Goal: Check status: Check status

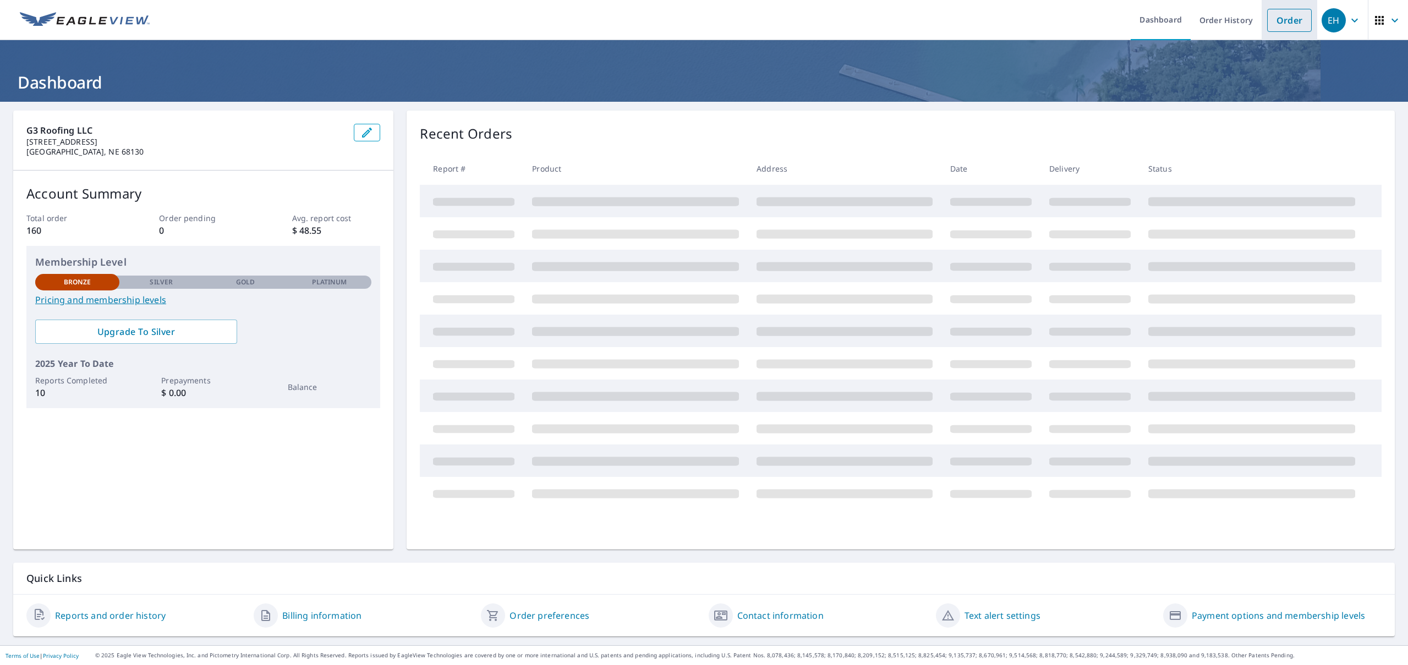
click at [1298, 26] on link "Order" at bounding box center [1289, 20] width 45 height 23
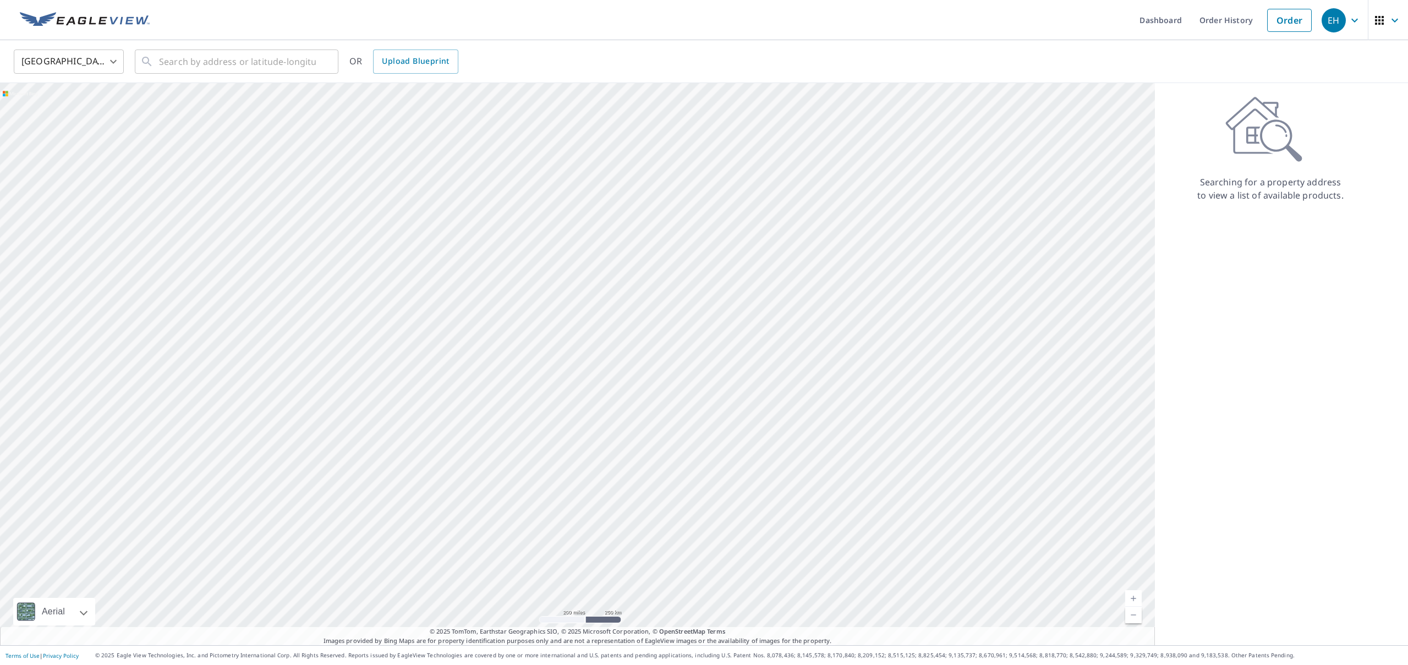
click at [1332, 20] on div "EH" at bounding box center [1333, 20] width 24 height 24
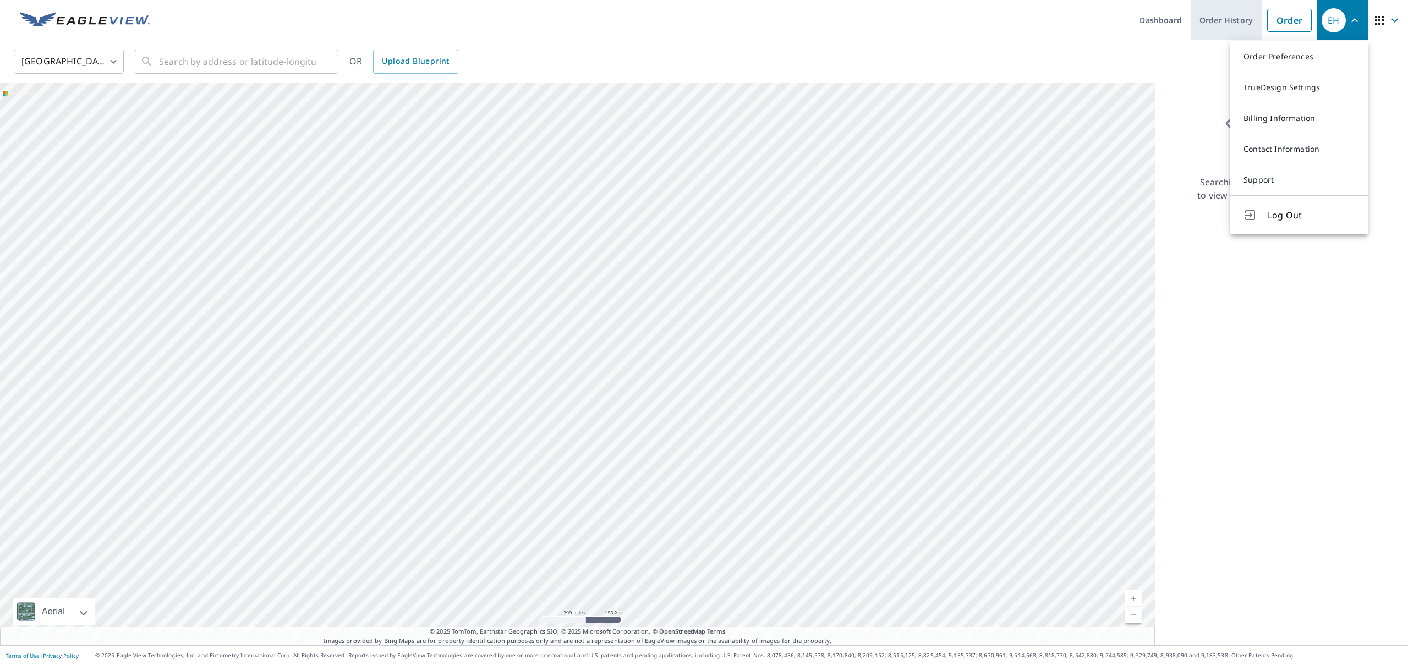
click at [1235, 27] on link "Order History" at bounding box center [1225, 20] width 71 height 40
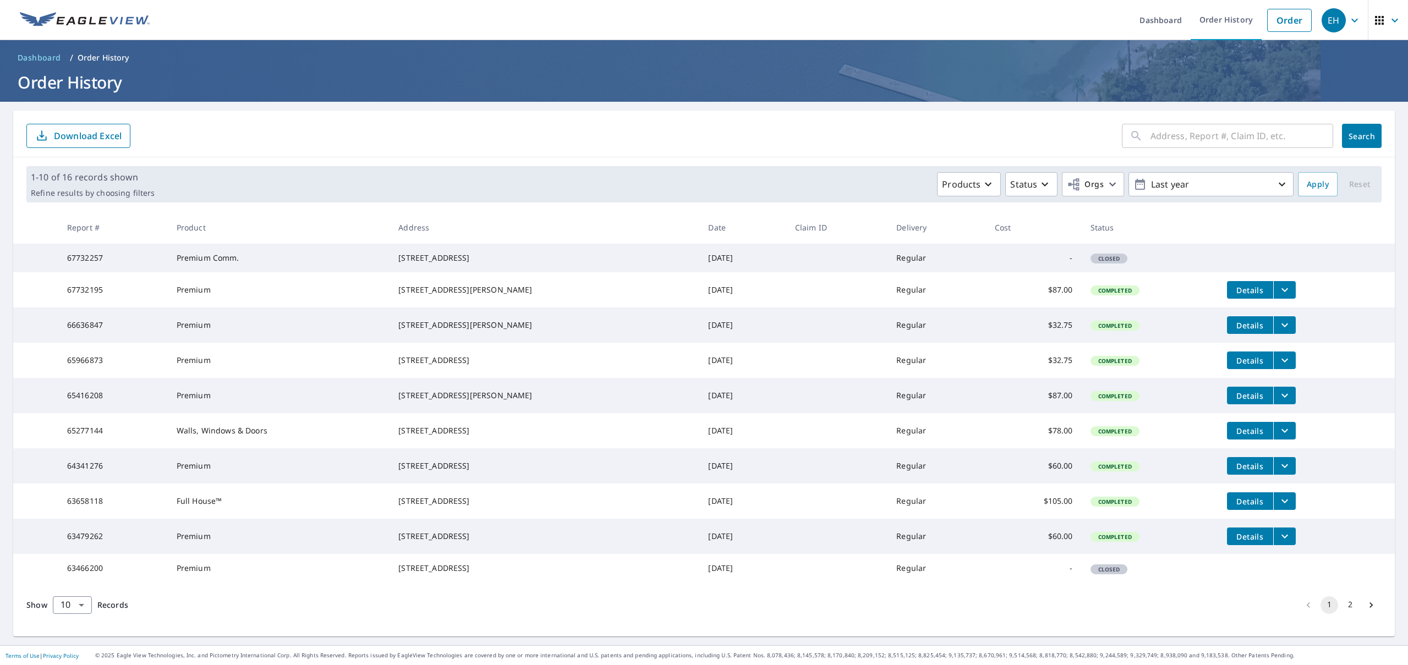
scroll to position [47, 0]
click at [1351, 614] on button "2" at bounding box center [1350, 605] width 18 height 18
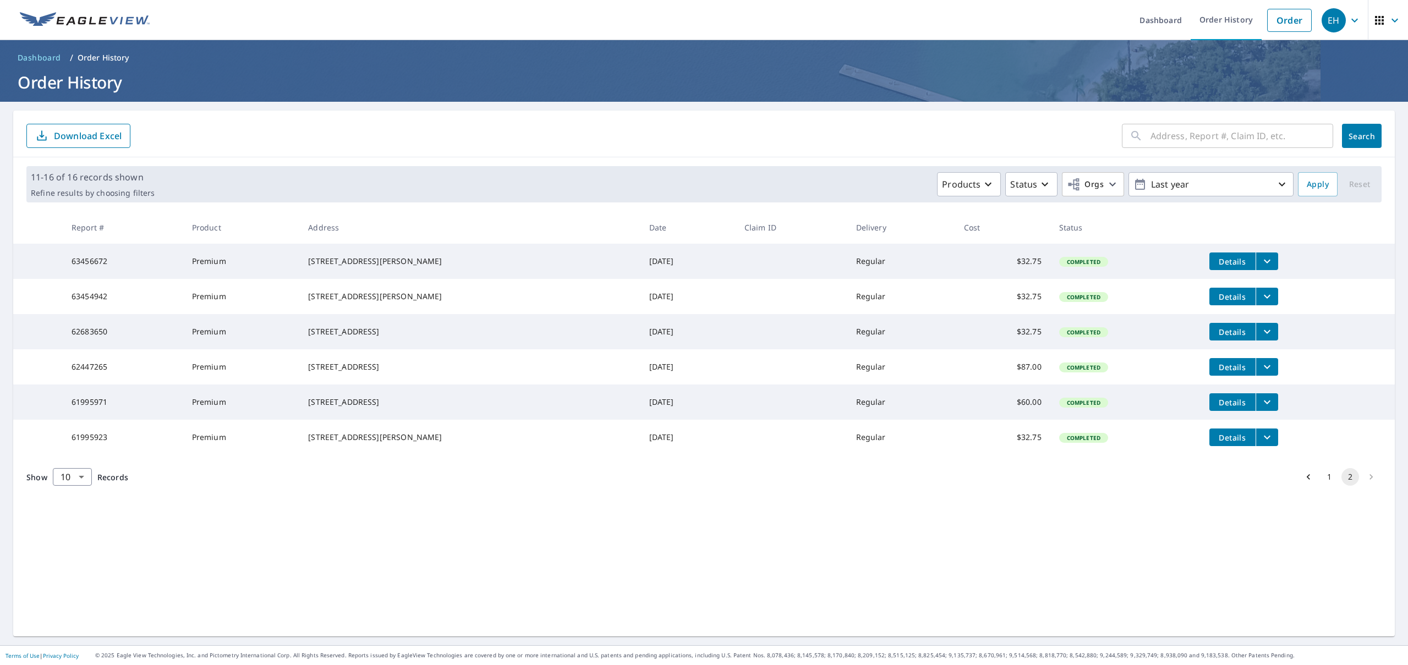
click at [1269, 381] on td "Details" at bounding box center [1297, 366] width 194 height 35
click at [1268, 376] on button "filesDropdownBtn-62447265" at bounding box center [1266, 367] width 23 height 18
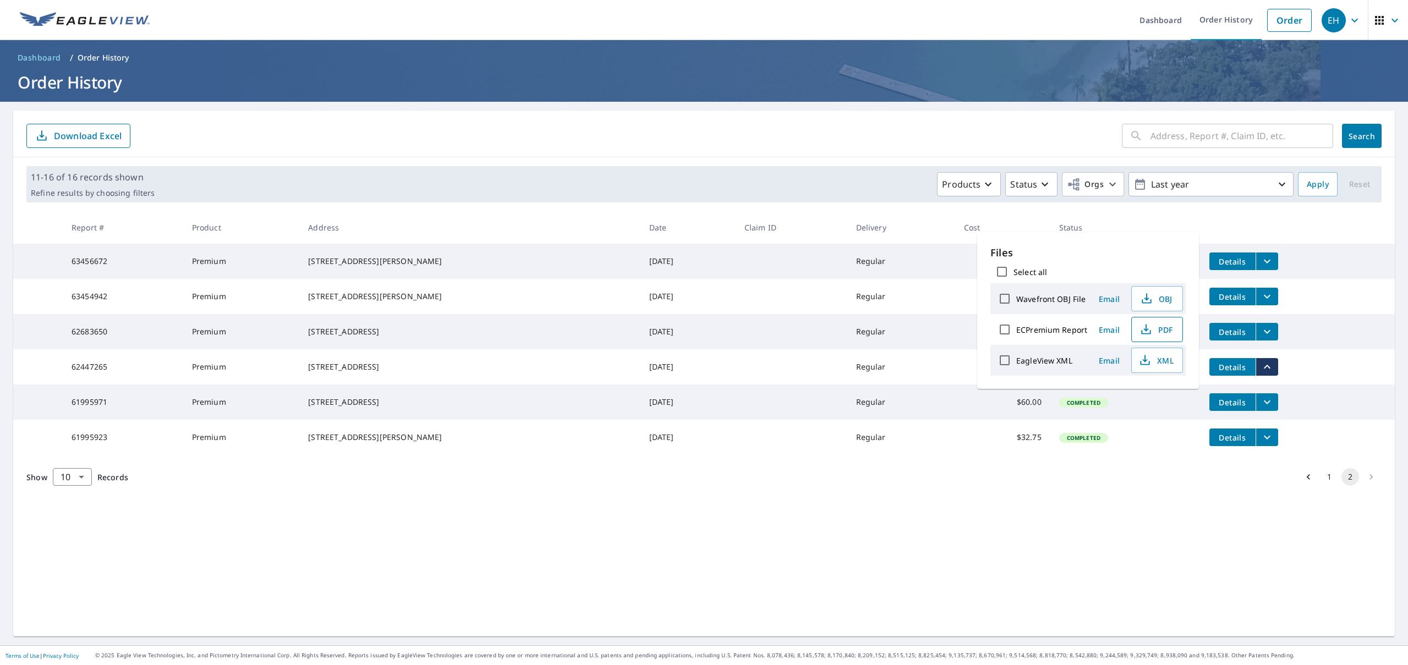
click at [1161, 335] on span "PDF" at bounding box center [1155, 329] width 35 height 13
